Goal: Complete application form

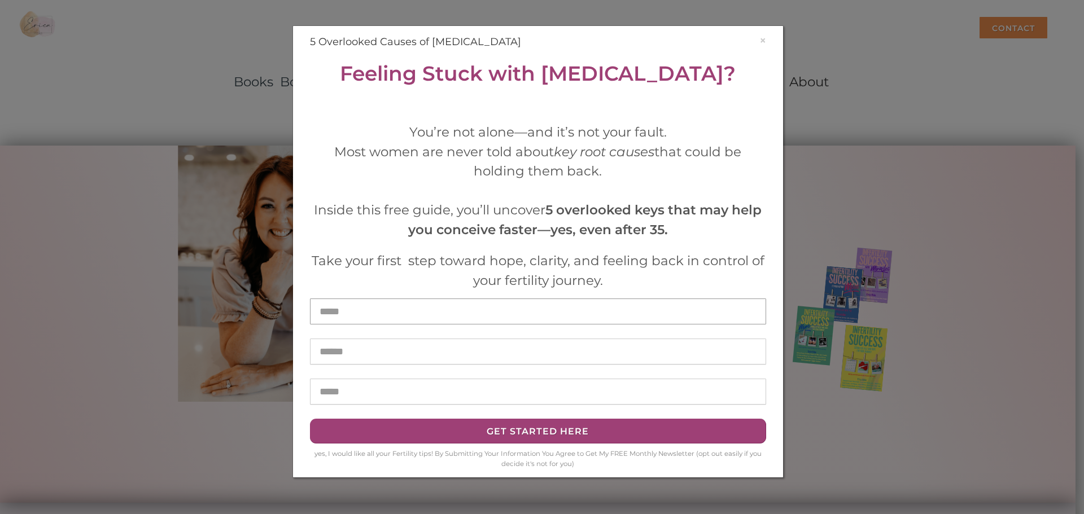
click at [340, 318] on input "text" at bounding box center [538, 312] width 456 height 26
click at [345, 313] on input "text" at bounding box center [538, 312] width 456 height 26
click at [365, 351] on input "email" at bounding box center [538, 352] width 456 height 26
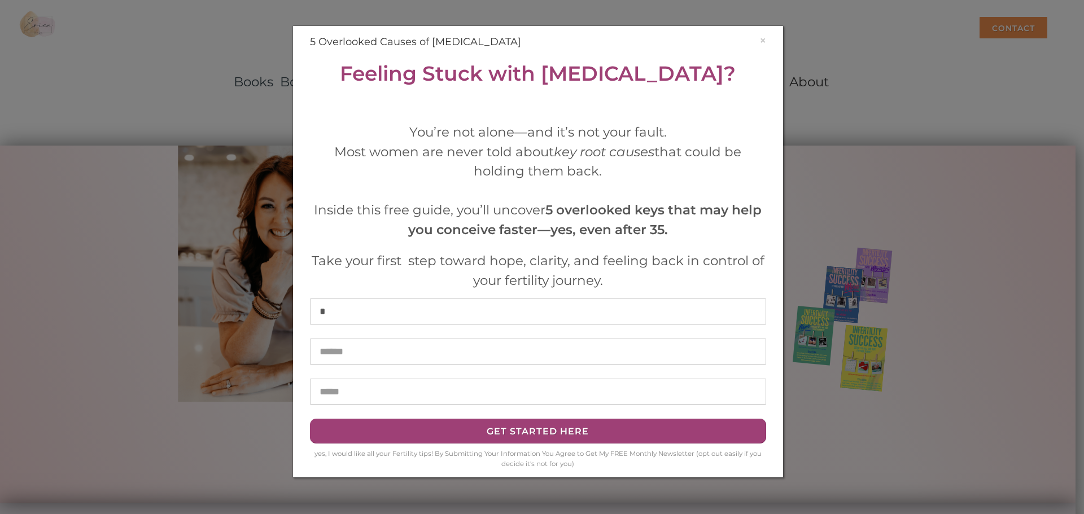
drag, startPoint x: 338, startPoint y: 314, endPoint x: 327, endPoint y: 318, distance: 10.7
click at [332, 314] on div "*" at bounding box center [537, 319] width 473 height 40
click at [322, 318] on input "*" at bounding box center [538, 312] width 456 height 26
click at [358, 353] on input "email" at bounding box center [538, 352] width 456 height 26
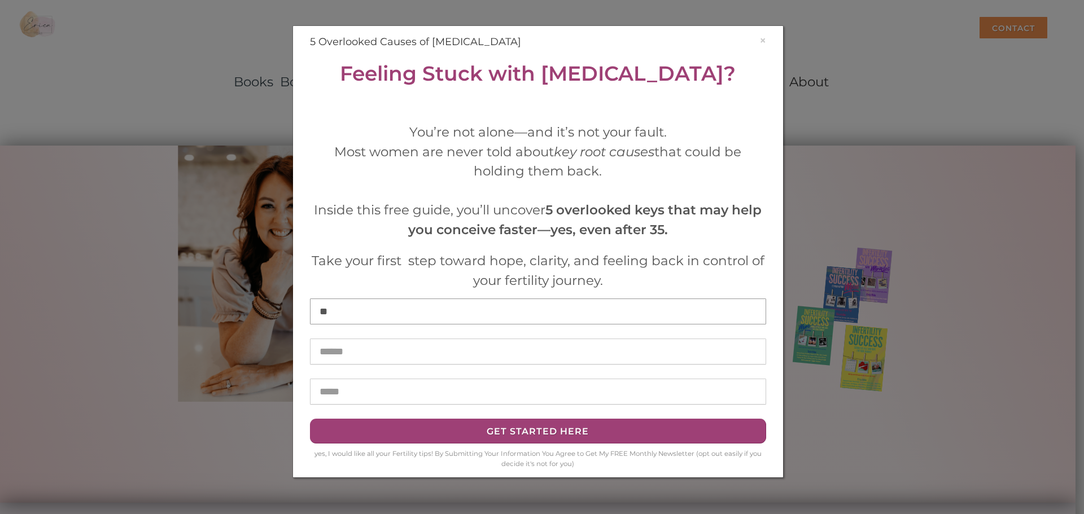
drag, startPoint x: 332, startPoint y: 313, endPoint x: 314, endPoint y: 312, distance: 18.1
click at [314, 312] on input "**" at bounding box center [538, 312] width 456 height 26
type input "*"
click at [353, 350] on input "email" at bounding box center [538, 352] width 456 height 26
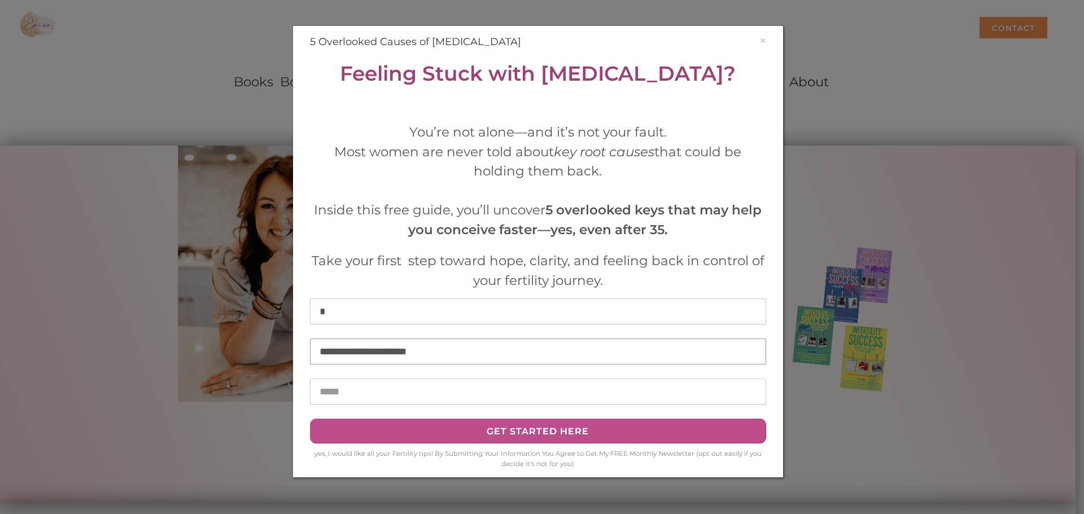
type input "**********"
click at [499, 434] on div "Get Started HERE" at bounding box center [538, 431] width 426 height 15
